Goal: Find specific page/section: Find specific page/section

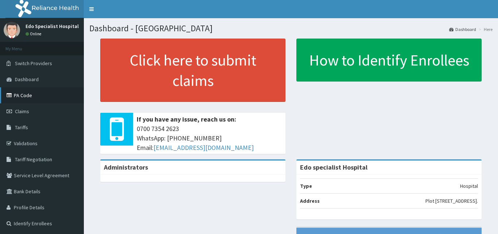
click at [34, 94] on link "PA Code" at bounding box center [42, 95] width 84 height 16
click at [21, 93] on link "PA Code" at bounding box center [42, 95] width 84 height 16
